Goal: Find specific page/section: Find specific page/section

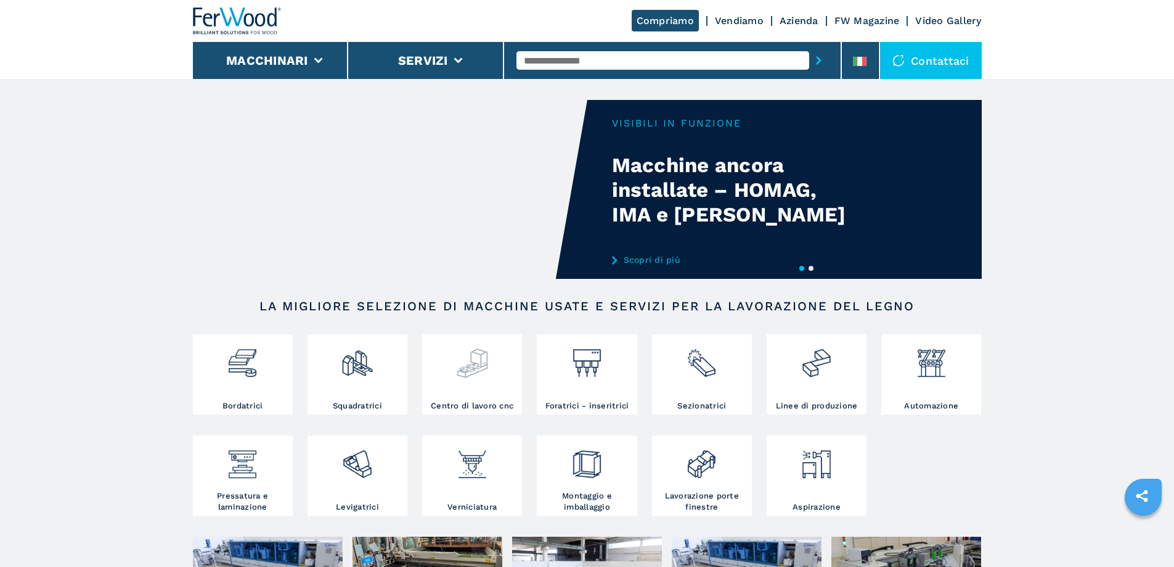
click at [488, 369] on img at bounding box center [472, 358] width 33 height 42
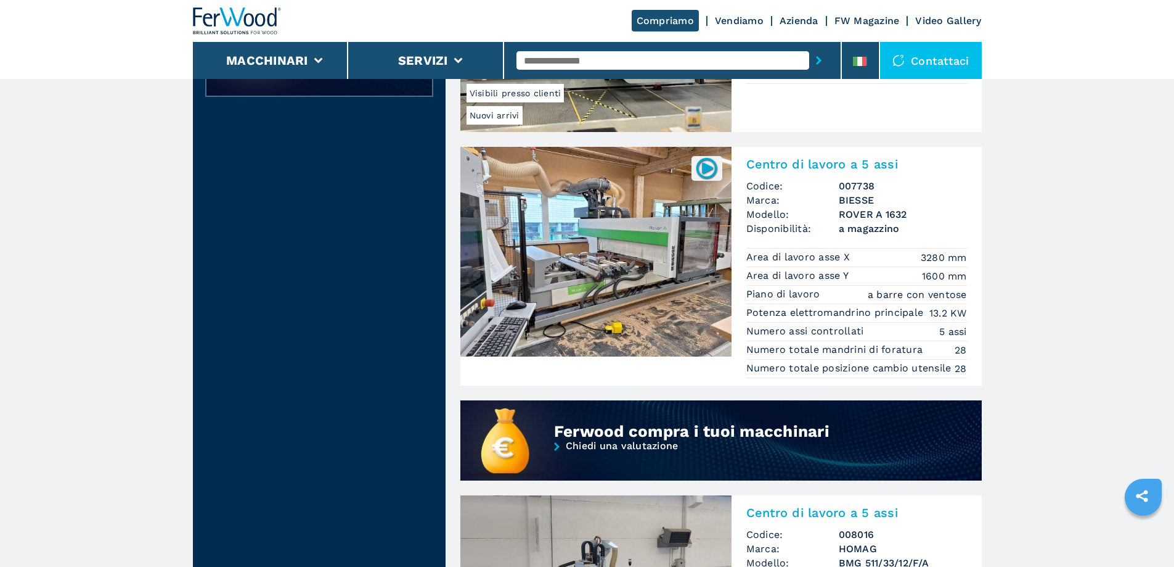
scroll to position [740, 0]
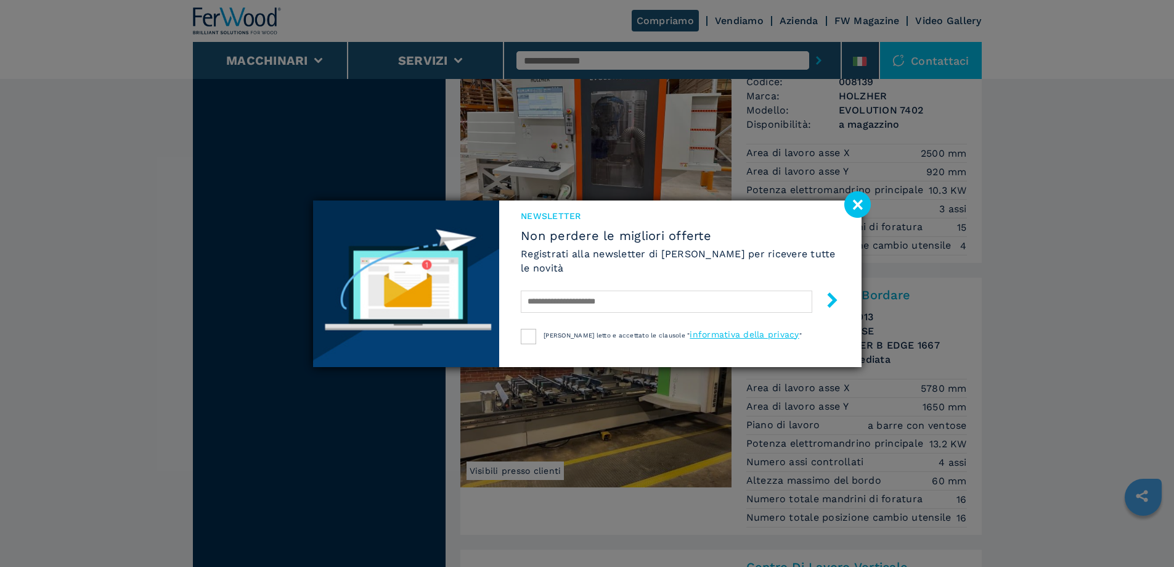
scroll to position [2404, 0]
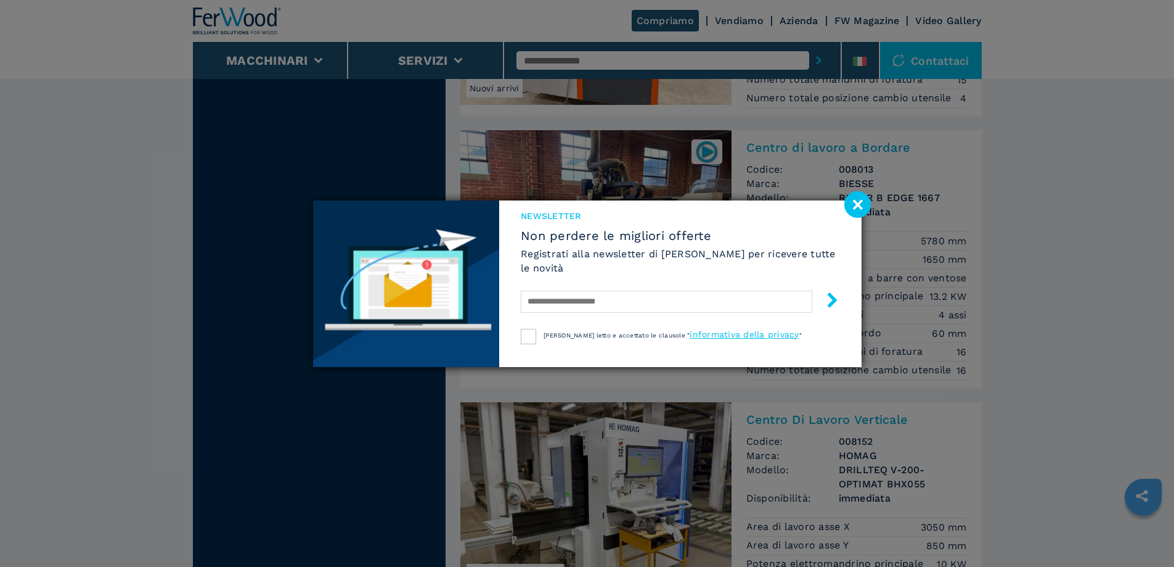
click at [859, 208] on image at bounding box center [858, 204] width 27 height 27
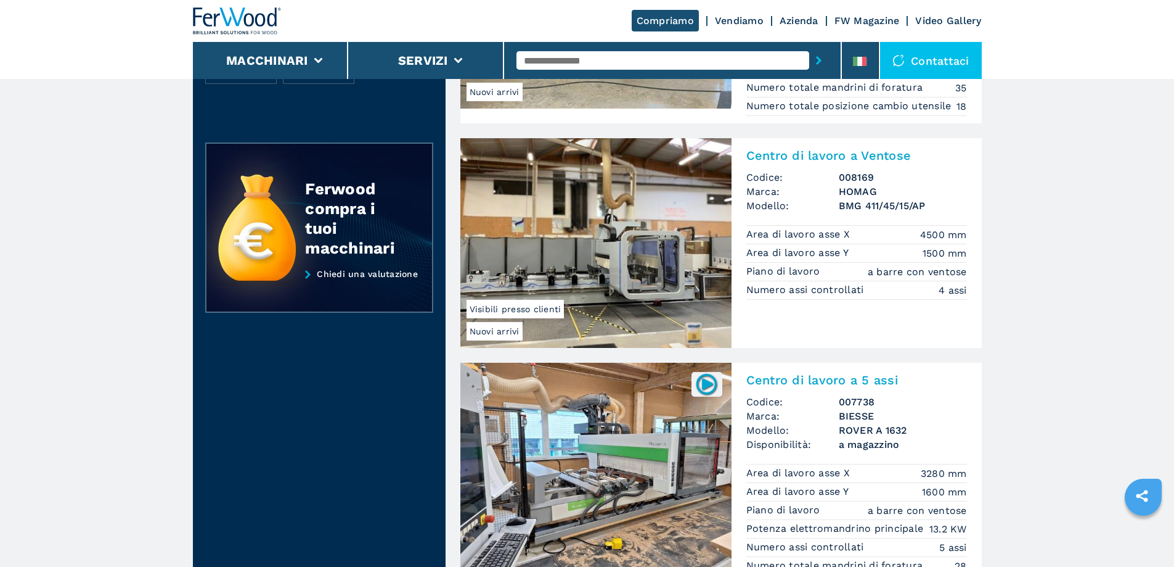
scroll to position [555, 0]
